Goal: Complete application form

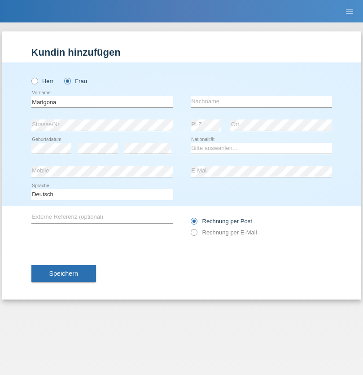
type input "Marigona"
click at [261, 102] on input "text" at bounding box center [261, 101] width 141 height 11
type input "Sadiki"
select select "XK"
select select "C"
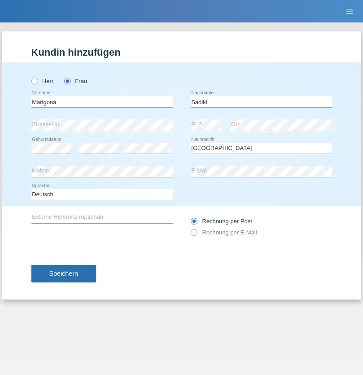
select select "05"
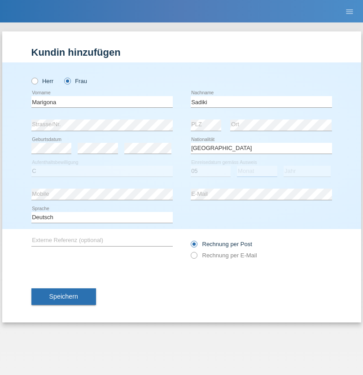
select select "04"
select select "2016"
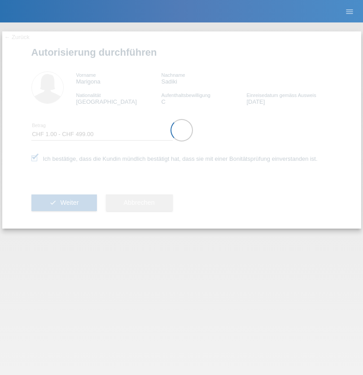
select select "1"
